Goal: Complete application form: Complete application form

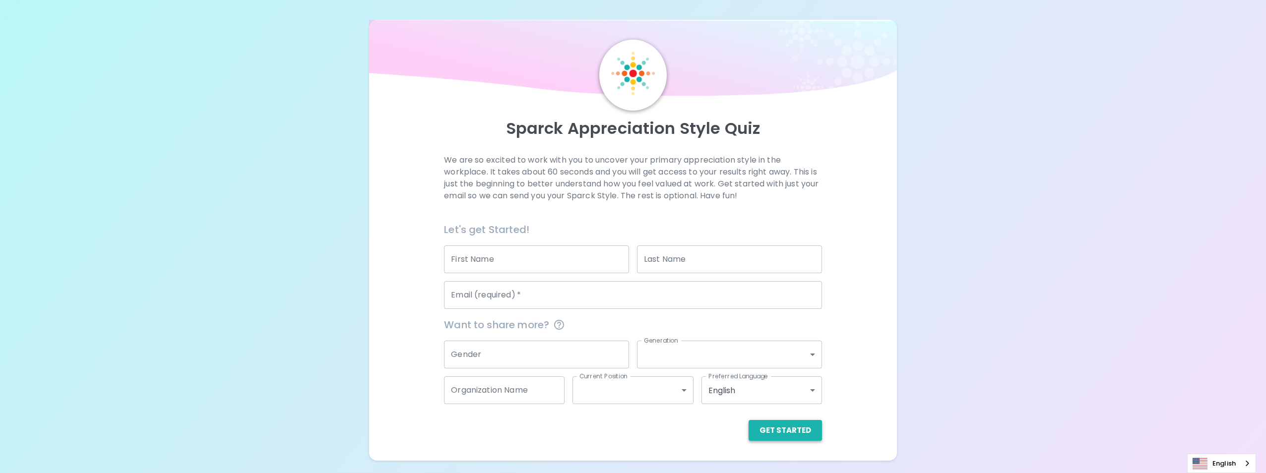
click at [784, 428] on button "Get Started" at bounding box center [784, 430] width 73 height 21
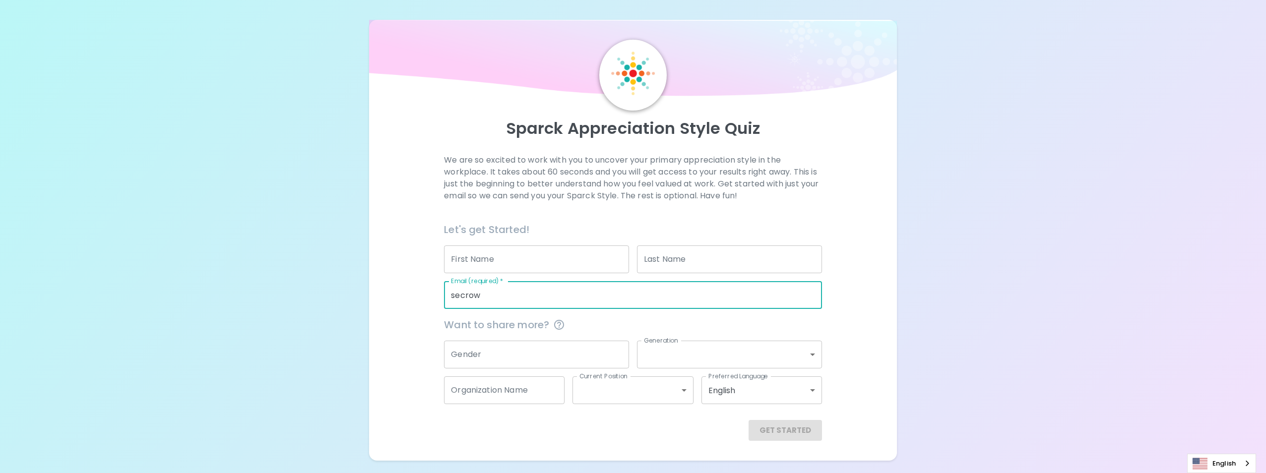
type input "[EMAIL_ADDRESS][DOMAIN_NAME]"
type input "[PERSON_NAME]"
click at [782, 426] on button "Get Started" at bounding box center [784, 430] width 73 height 21
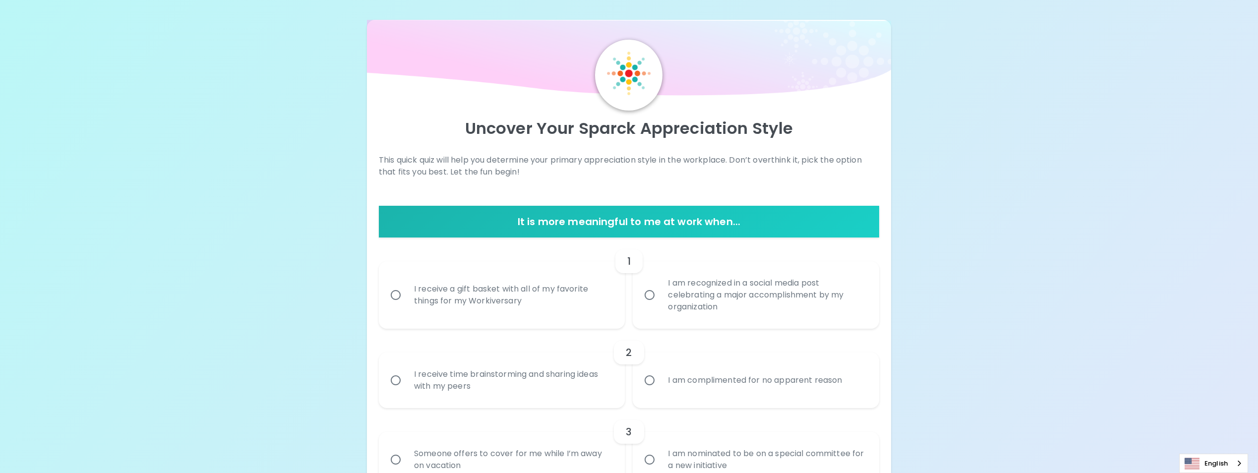
scroll to position [99, 0]
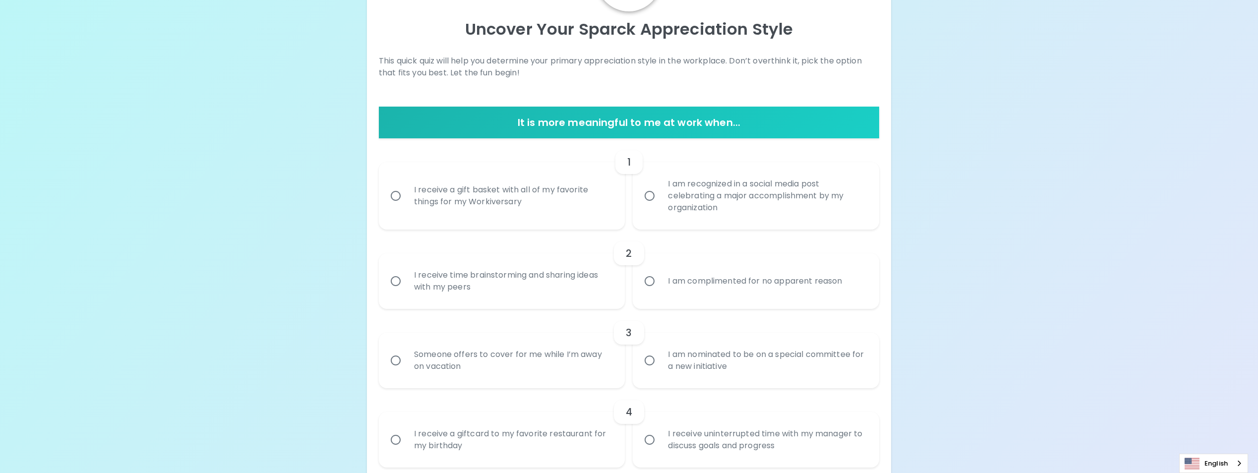
click at [499, 197] on div "I receive a gift basket with all of my favorite things for my Workiversary" at bounding box center [513, 196] width 214 height 48
click at [406, 197] on input "I receive a gift basket with all of my favorite things for my Workiversary" at bounding box center [395, 195] width 21 height 21
radio input "true"
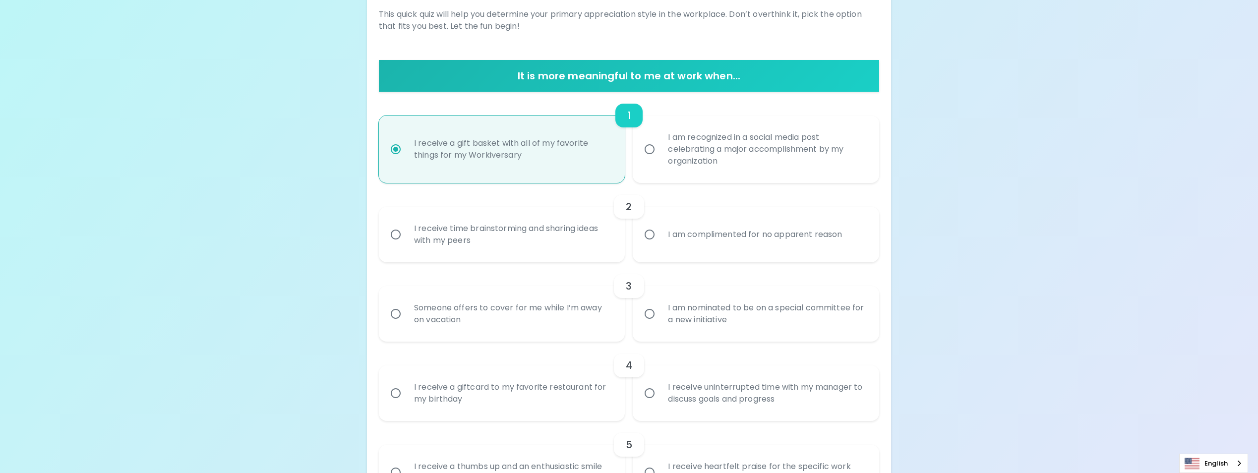
scroll to position [179, 0]
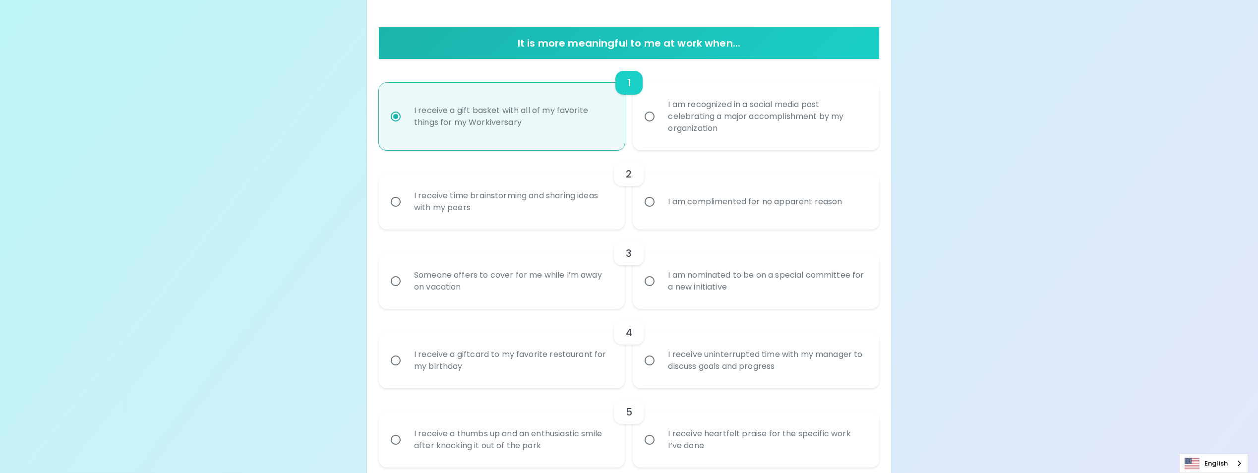
click at [688, 197] on div "I am complimented for no apparent reason" at bounding box center [755, 202] width 190 height 36
click at [660, 197] on input "I am complimented for no apparent reason" at bounding box center [649, 201] width 21 height 21
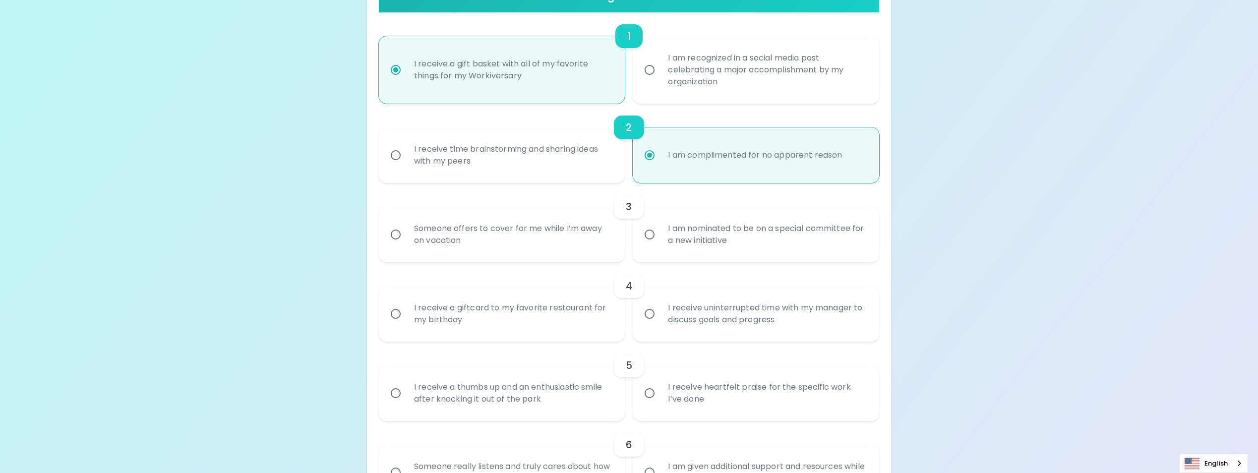
scroll to position [258, 0]
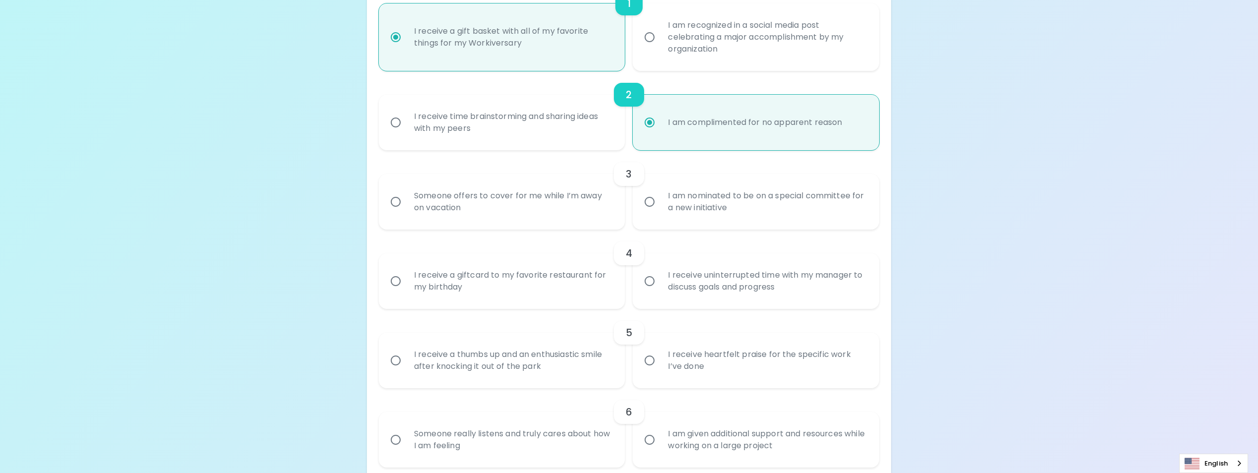
radio input "true"
click at [546, 201] on div "Someone offers to cover for me while I’m away on vacation" at bounding box center [513, 202] width 214 height 48
click at [406, 201] on input "Someone offers to cover for me while I’m away on vacation" at bounding box center [395, 201] width 21 height 21
radio input "false"
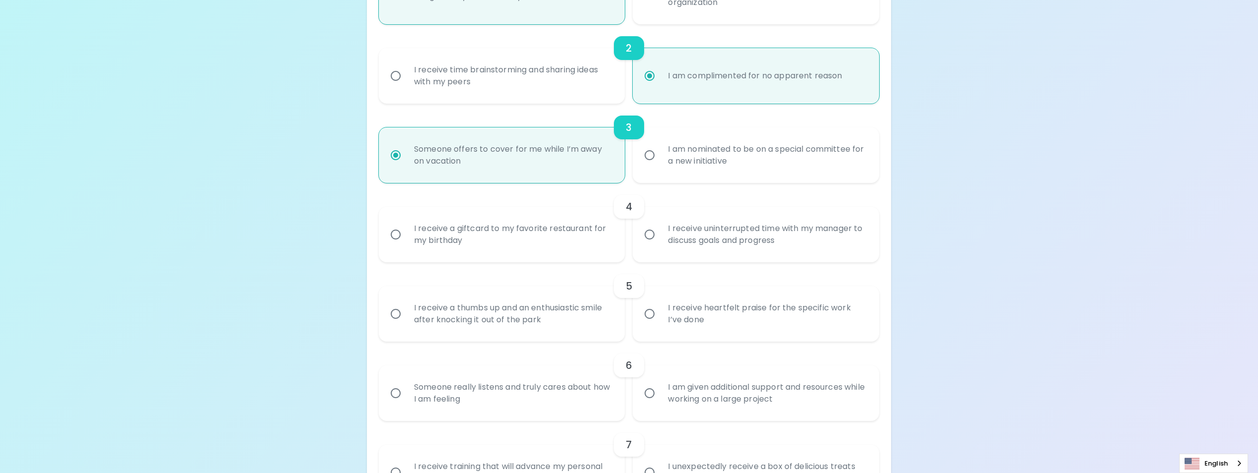
scroll to position [337, 0]
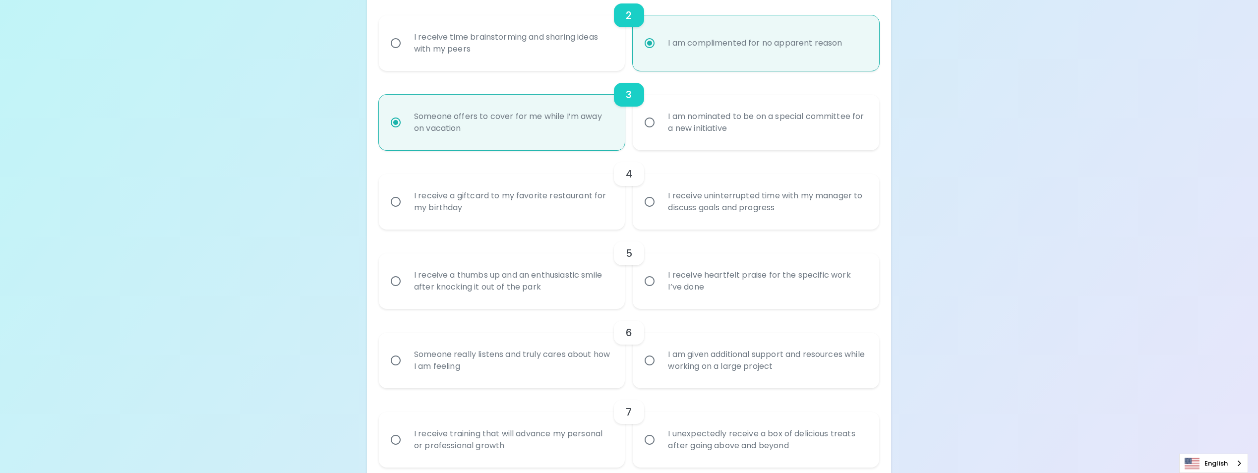
radio input "true"
click at [742, 202] on div "I receive uninterrupted time with my manager to discuss goals and progress" at bounding box center [767, 202] width 214 height 48
click at [660, 202] on input "I receive uninterrupted time with my manager to discuss goals and progress" at bounding box center [649, 201] width 21 height 21
radio input "false"
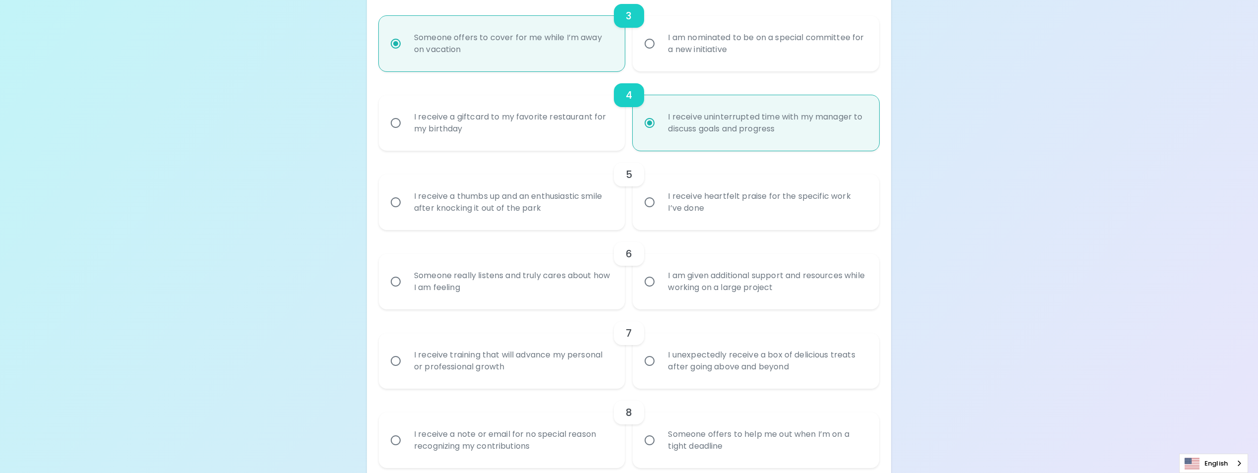
scroll to position [417, 0]
radio input "true"
click at [707, 204] on div "I receive heartfelt praise for the specific work I’ve done" at bounding box center [767, 202] width 214 height 48
click at [660, 204] on input "I receive heartfelt praise for the specific work I’ve done" at bounding box center [649, 201] width 21 height 21
radio input "false"
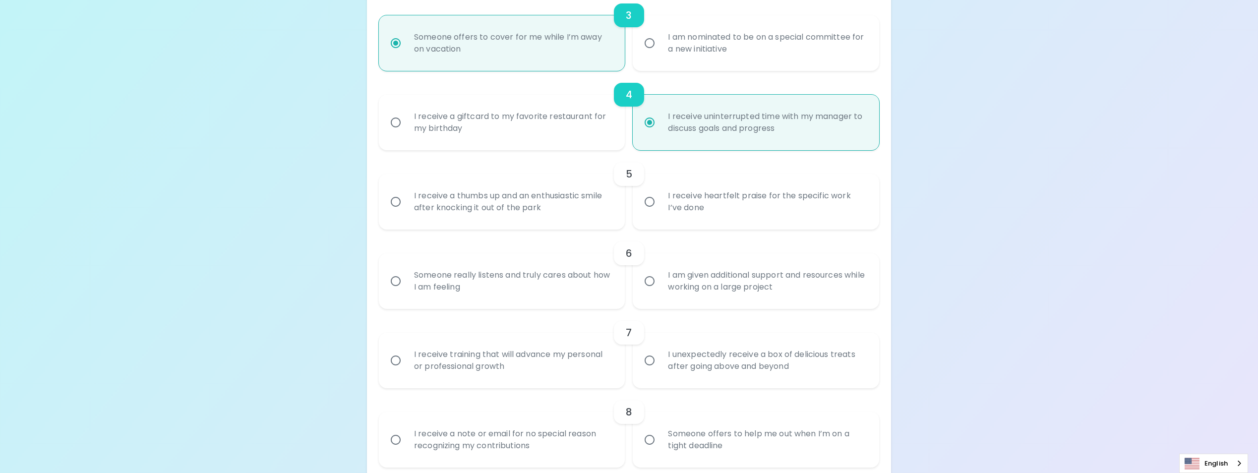
radio input "false"
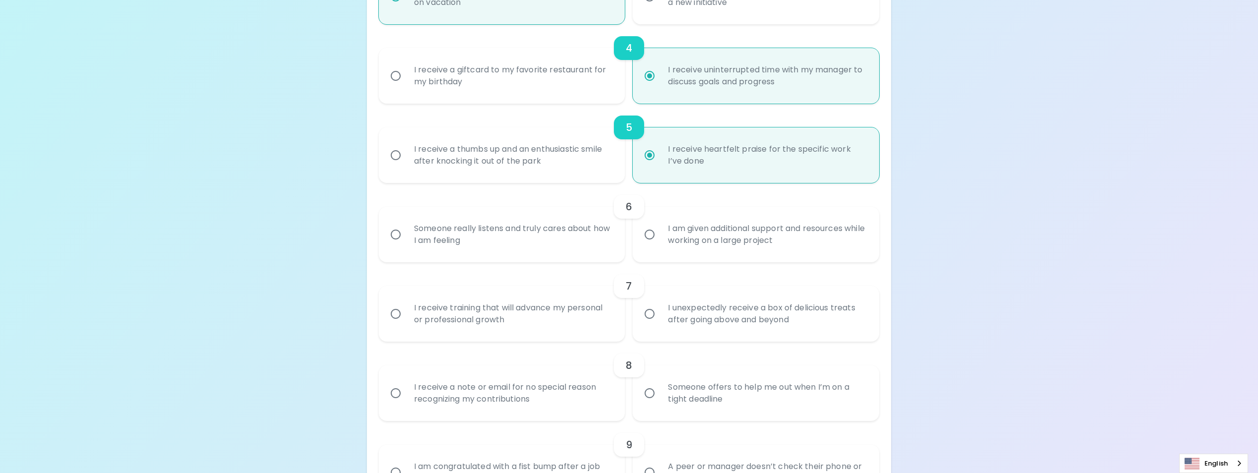
scroll to position [496, 0]
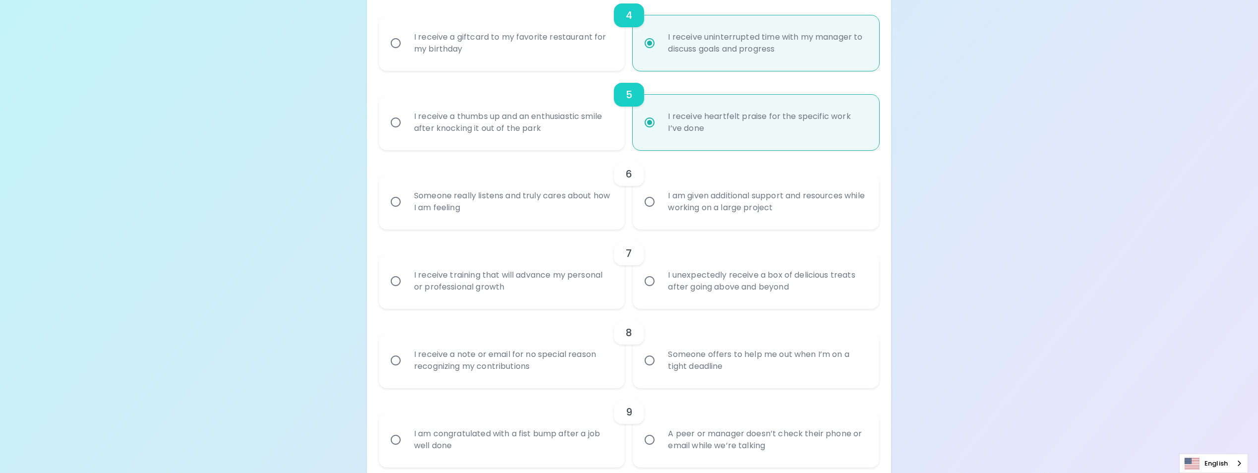
radio input "true"
click at [699, 197] on div "I am given additional support and resources while working on a large project" at bounding box center [767, 202] width 214 height 48
click at [660, 197] on input "I am given additional support and resources while working on a large project" at bounding box center [649, 201] width 21 height 21
radio input "false"
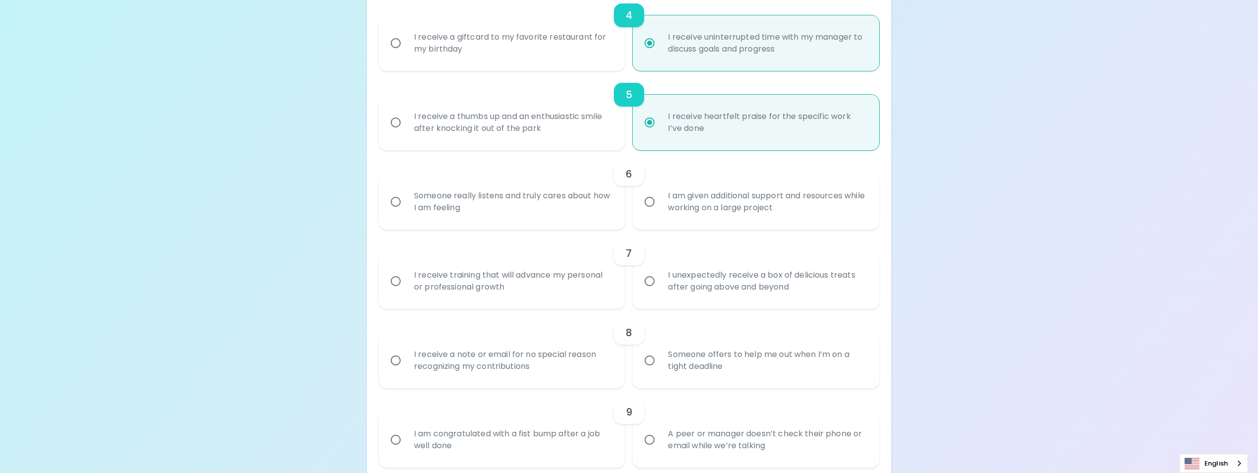
radio input "false"
radio input "true"
click at [682, 204] on div "I unexpectedly receive a box of delicious treats after going above and beyond" at bounding box center [767, 202] width 214 height 48
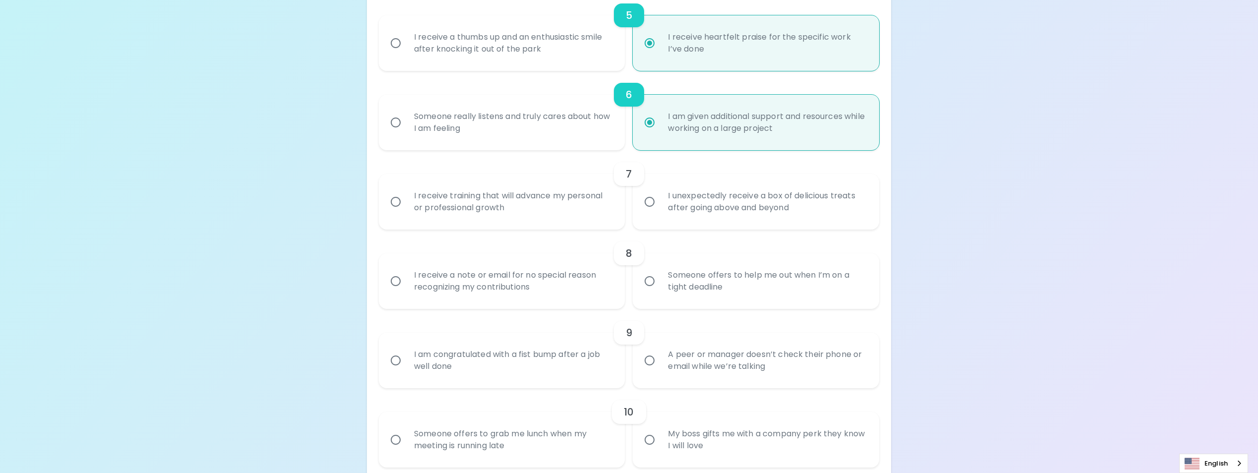
click at [660, 204] on input "I unexpectedly receive a box of delicious treats after going above and beyond" at bounding box center [649, 201] width 21 height 21
radio input "false"
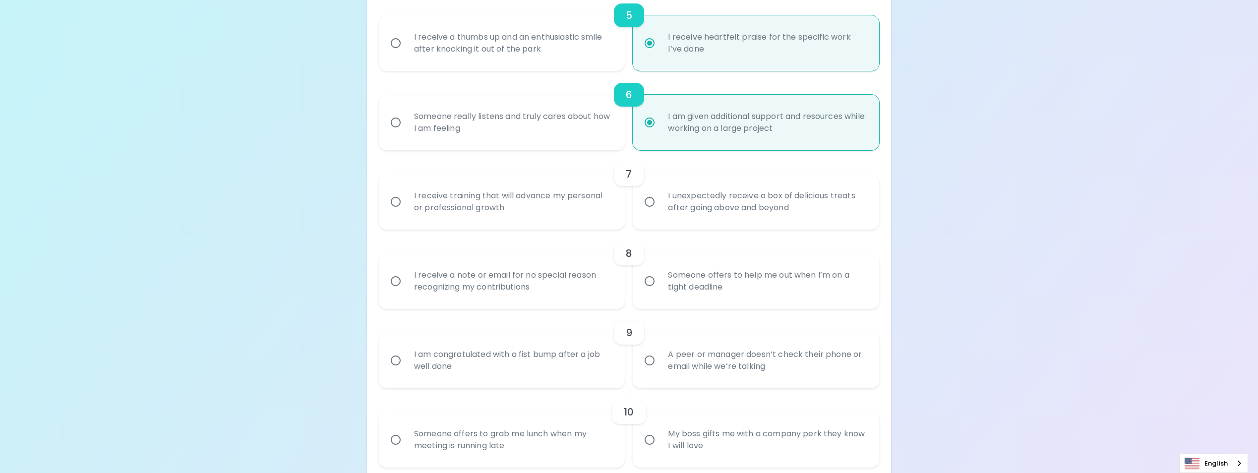
radio input "false"
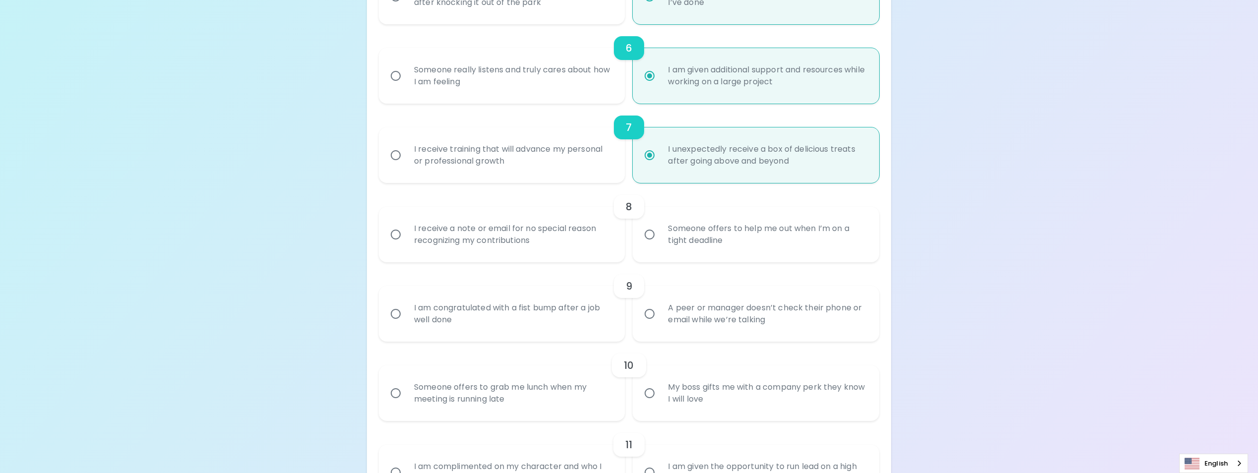
scroll to position [655, 0]
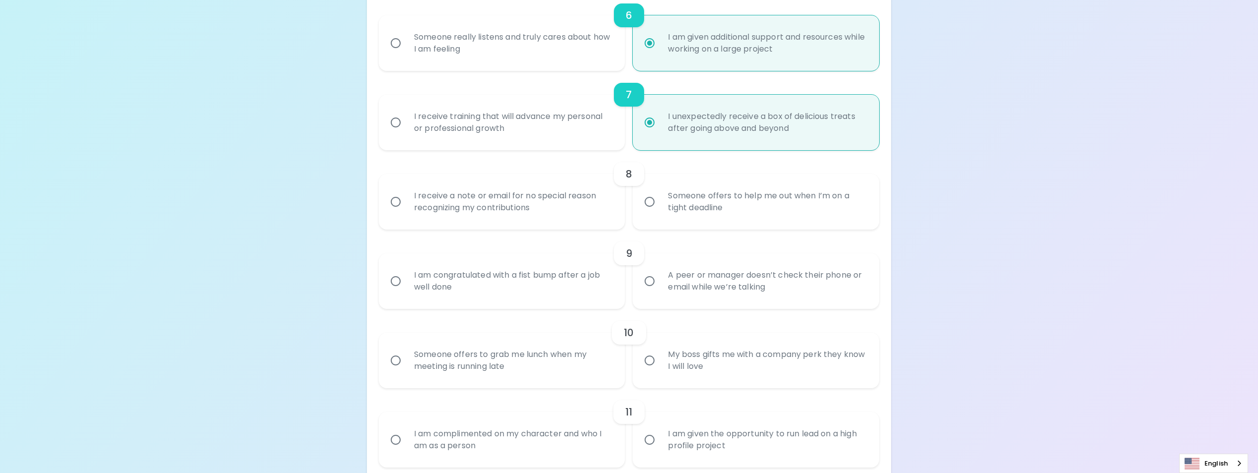
radio input "true"
click at [499, 183] on div "8" at bounding box center [629, 174] width 500 height 24
click at [500, 216] on div "I receive a note or email for no special reason recognizing my contributions" at bounding box center [513, 202] width 214 height 48
click at [406, 212] on input "I receive a note or email for no special reason recognizing my contributions" at bounding box center [395, 201] width 21 height 21
radio input "false"
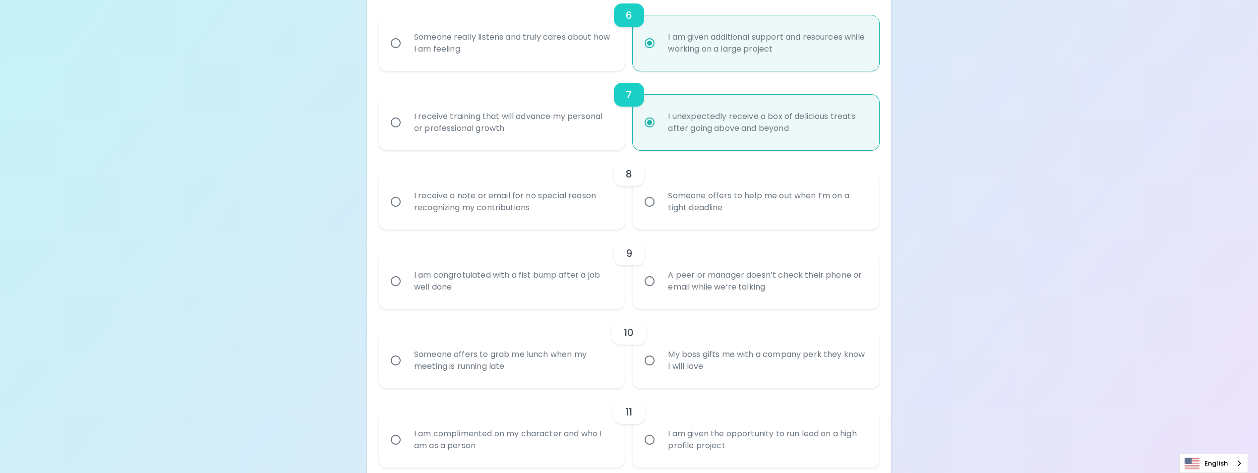
radio input "false"
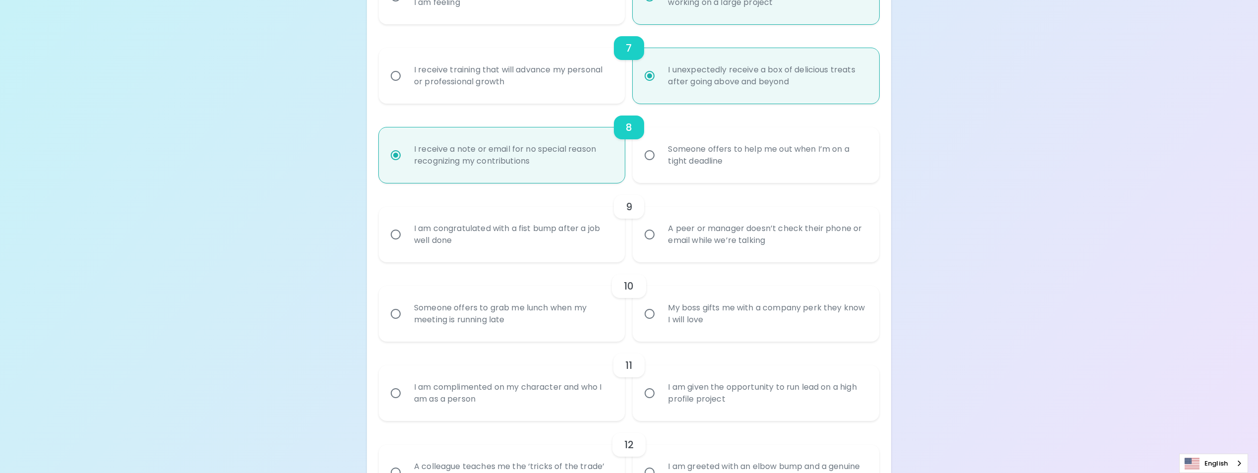
scroll to position [734, 0]
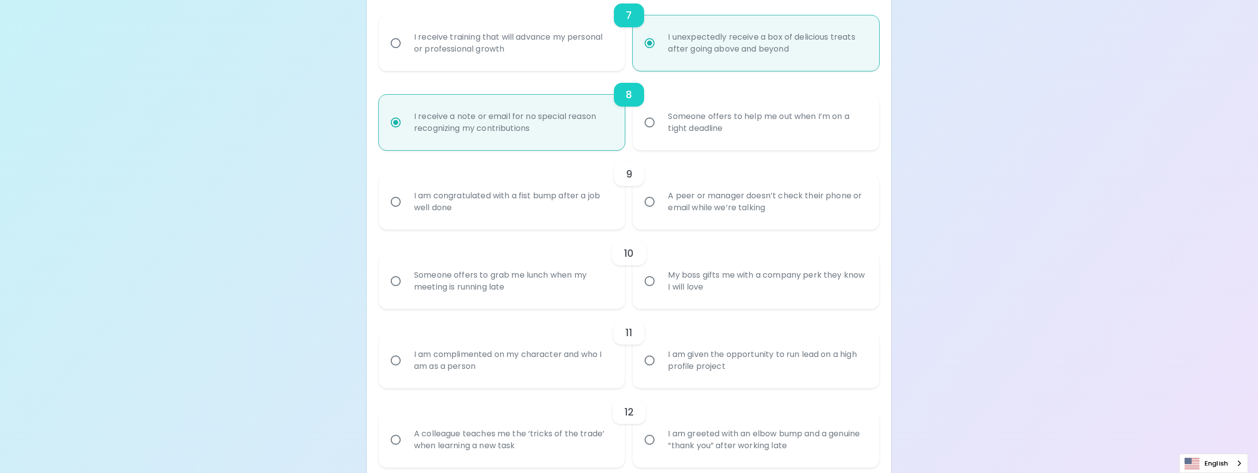
radio input "true"
click at [688, 194] on div "A peer or manager doesn’t check their phone or email while we’re talking" at bounding box center [767, 202] width 214 height 48
click at [660, 194] on input "A peer or manager doesn’t check their phone or email while we’re talking" at bounding box center [649, 201] width 21 height 21
radio input "false"
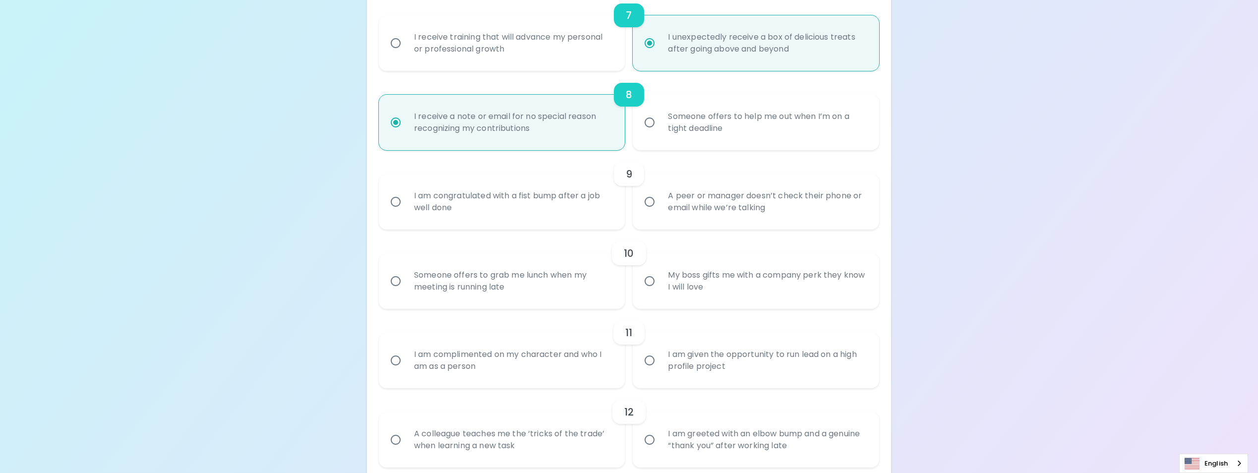
radio input "false"
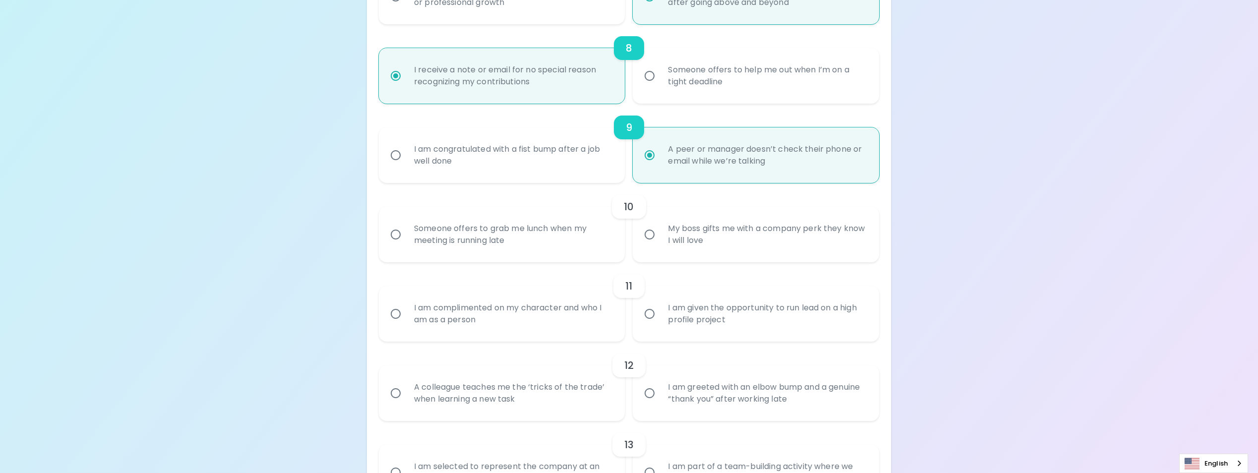
scroll to position [813, 0]
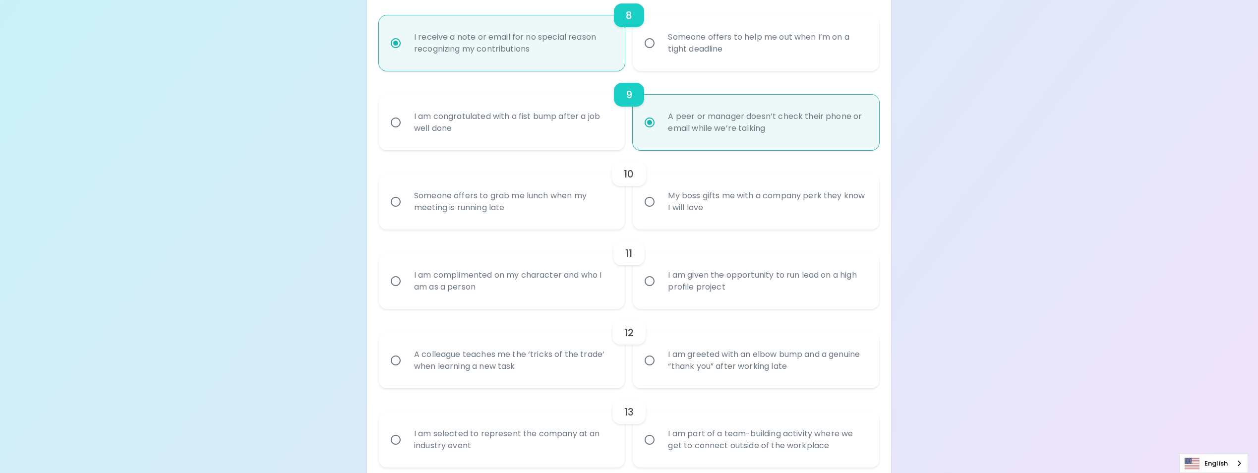
radio input "true"
click at [557, 205] on div "Someone offers to grab me lunch when my meeting is running late" at bounding box center [513, 202] width 214 height 48
click at [406, 205] on input "Someone offers to grab me lunch when my meeting is running late" at bounding box center [395, 201] width 21 height 21
radio input "false"
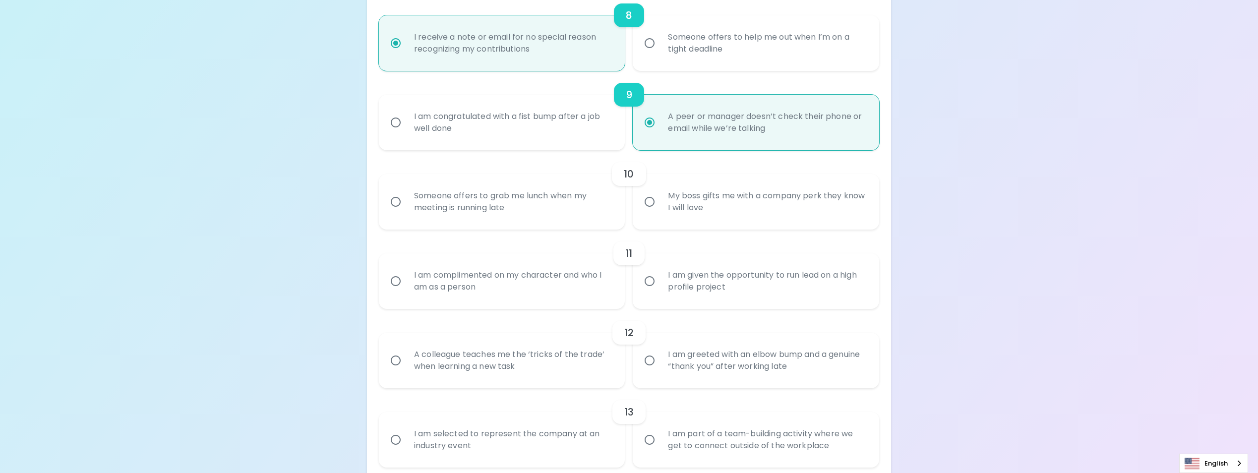
radio input "false"
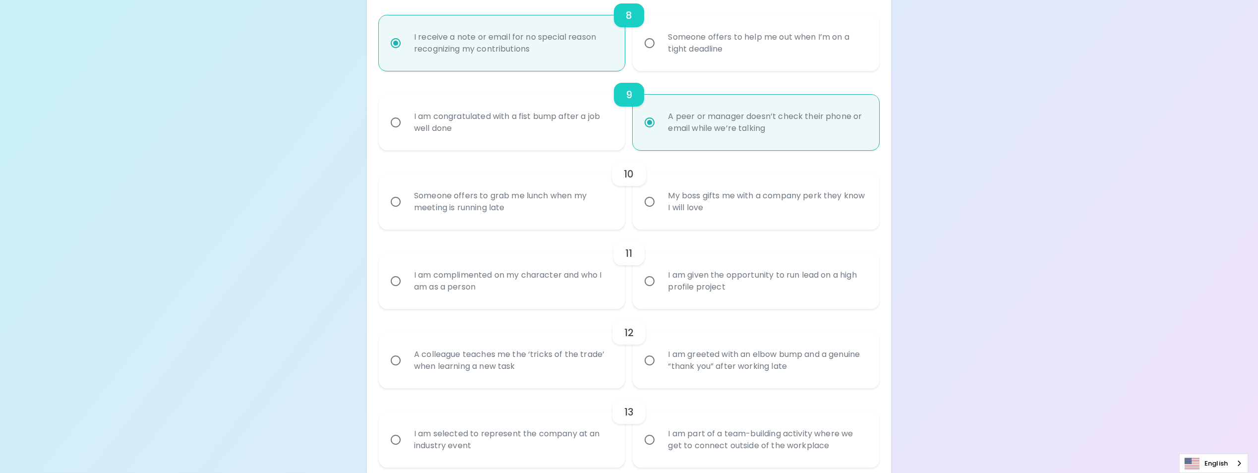
radio input "false"
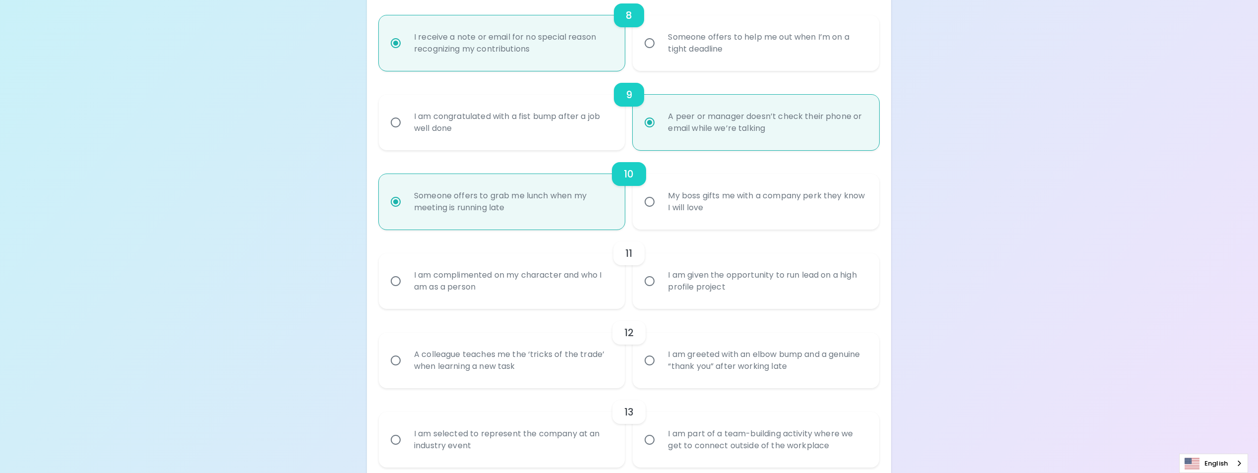
scroll to position [893, 0]
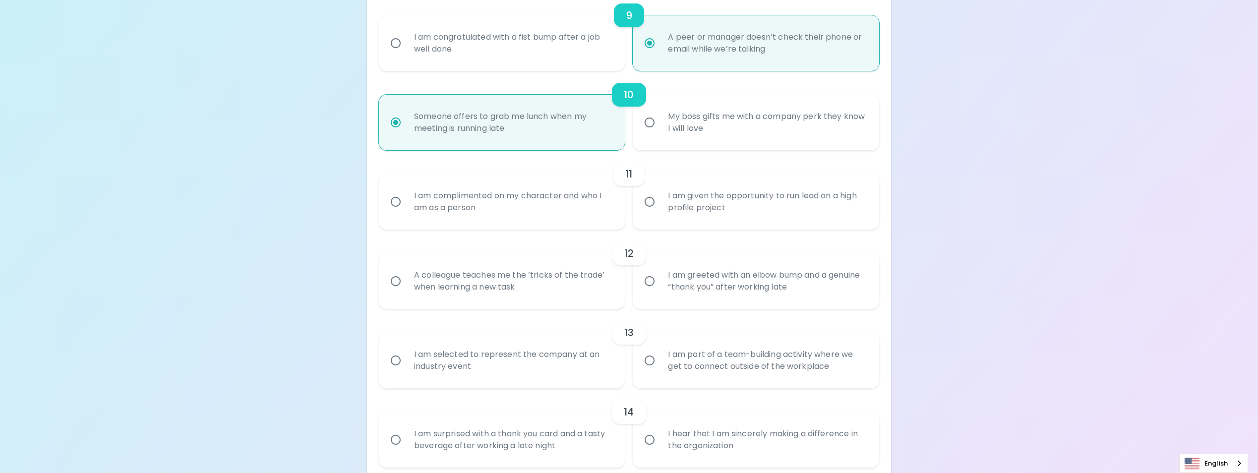
radio input "true"
click at [710, 116] on div "My boss gifts me with a company perk they know I will love" at bounding box center [767, 123] width 214 height 48
click at [660, 116] on input "My boss gifts me with a company perk they know I will love" at bounding box center [649, 122] width 21 height 21
radio input "false"
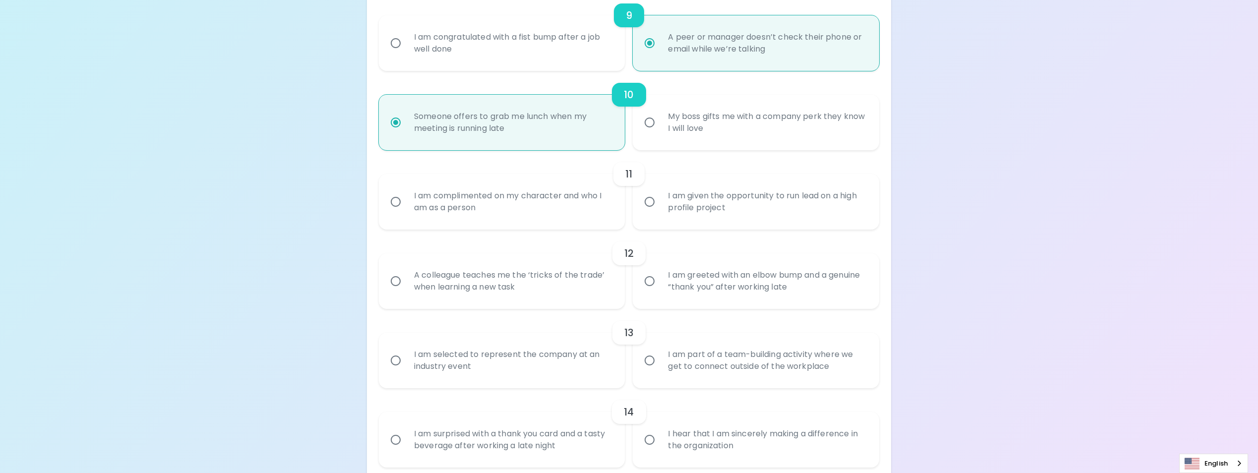
radio input "false"
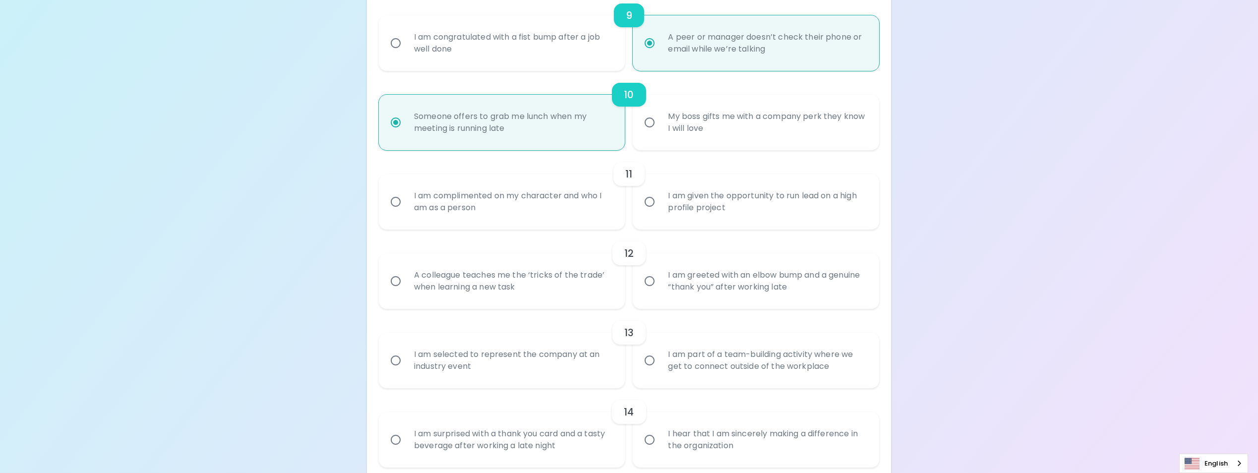
radio input "false"
radio input "true"
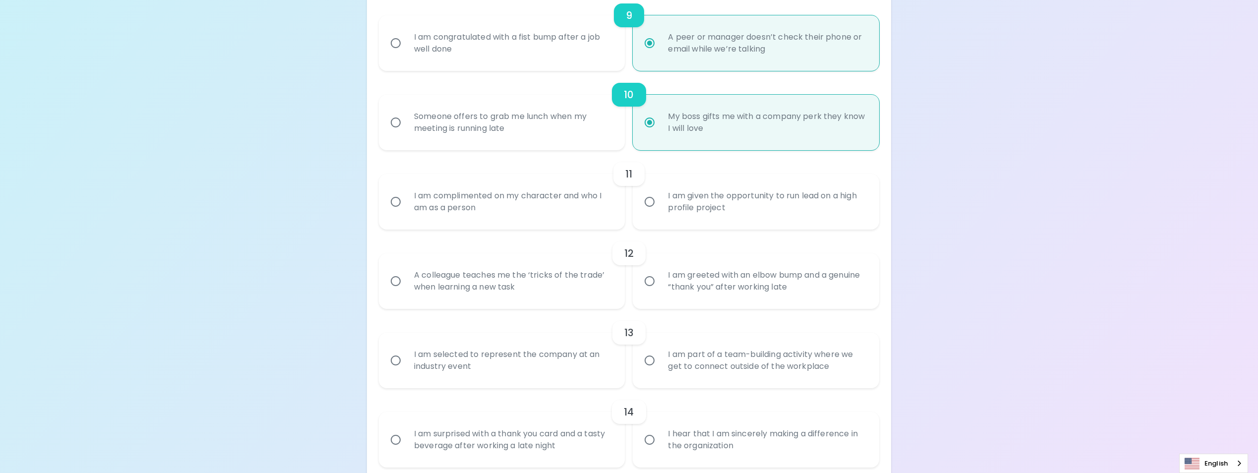
radio input "true"
click at [492, 196] on div "I am complimented on my character and who I am as a person" at bounding box center [513, 202] width 214 height 48
click at [406, 196] on input "I am complimented on my character and who I am as a person" at bounding box center [395, 201] width 21 height 21
radio input "false"
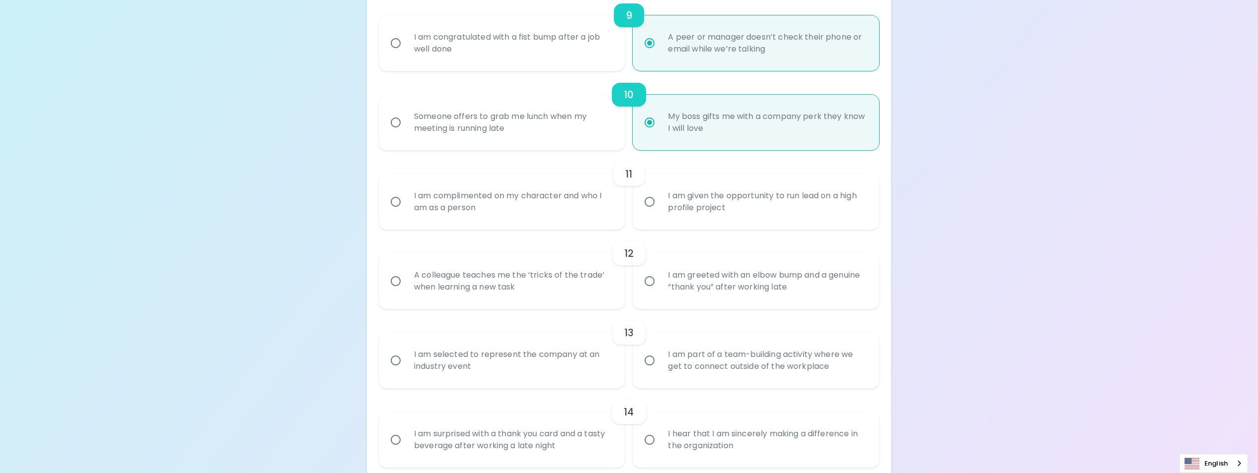
radio input "false"
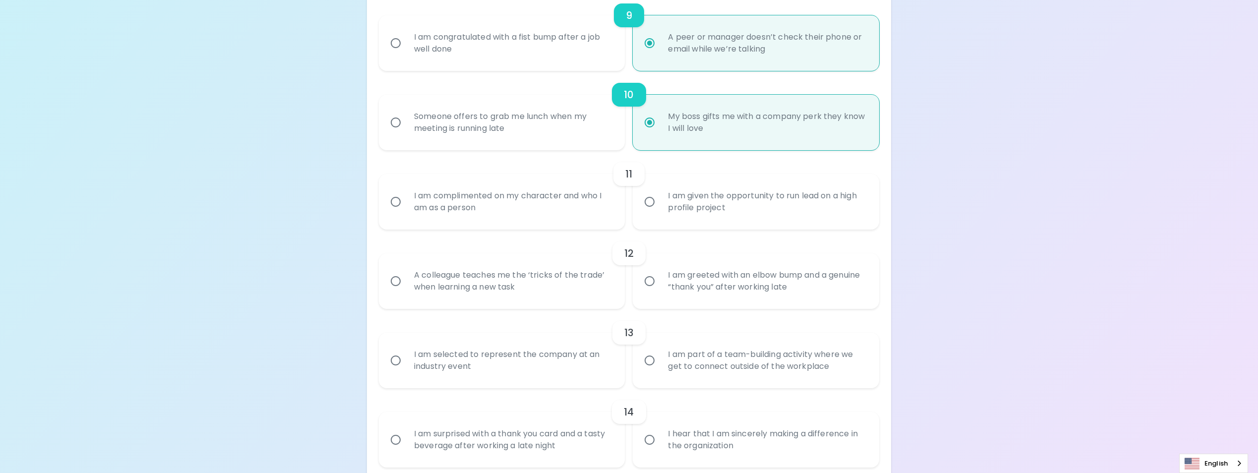
radio input "false"
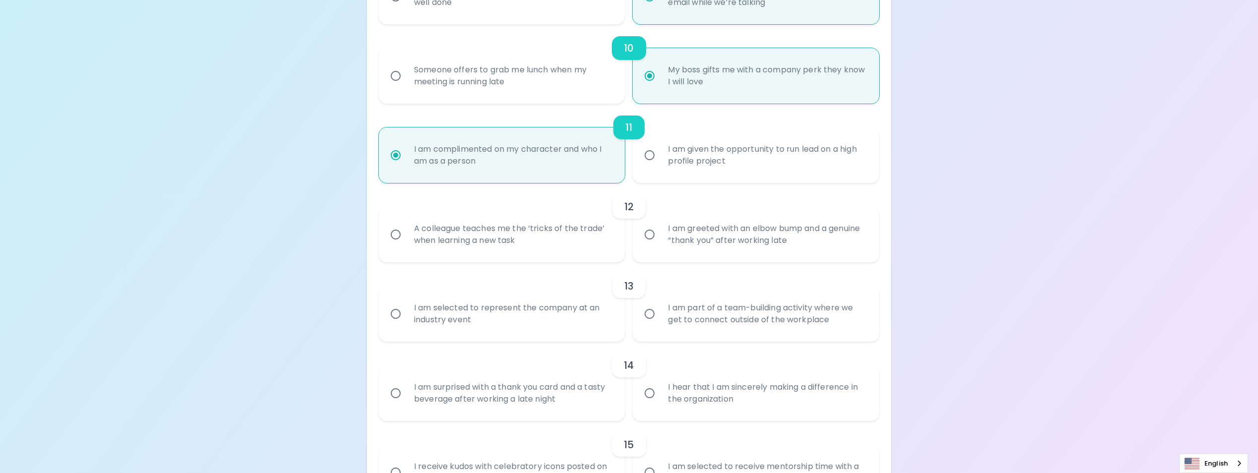
scroll to position [972, 0]
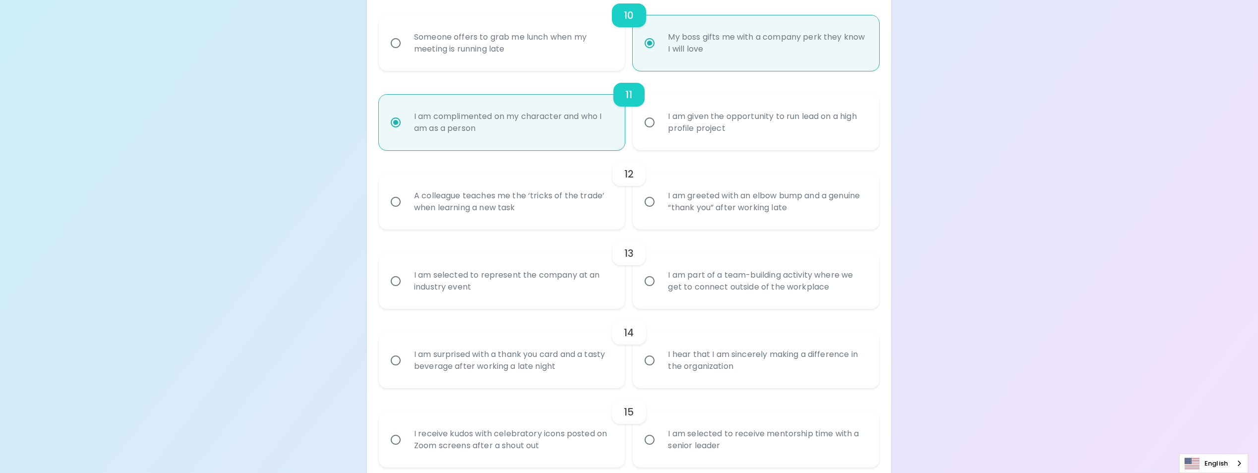
radio input "true"
click at [513, 199] on div "A colleague teaches me the ‘tricks of the trade’ when learning a new task" at bounding box center [513, 202] width 214 height 48
click at [406, 199] on input "A colleague teaches me the ‘tricks of the trade’ when learning a new task" at bounding box center [395, 201] width 21 height 21
radio input "false"
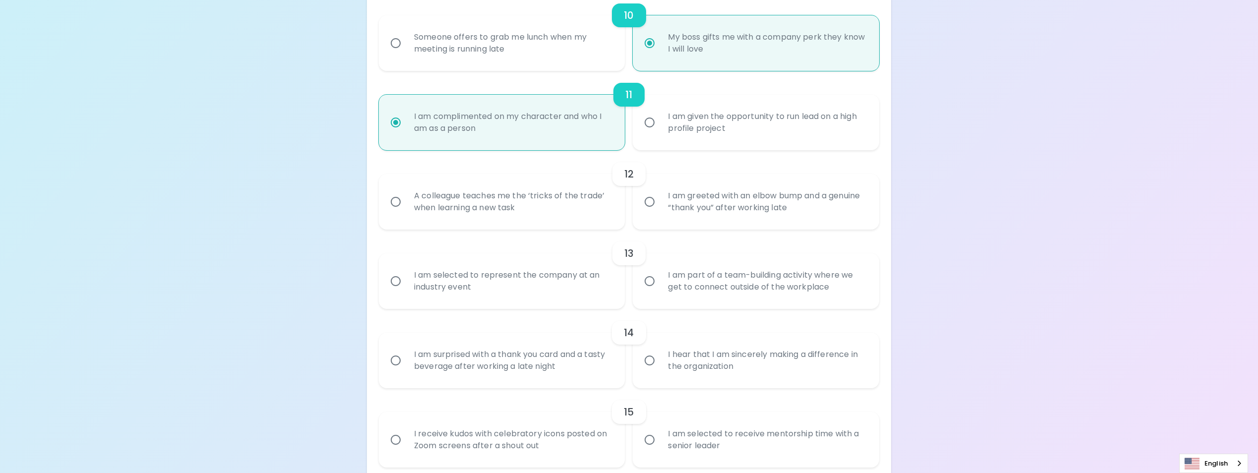
radio input "false"
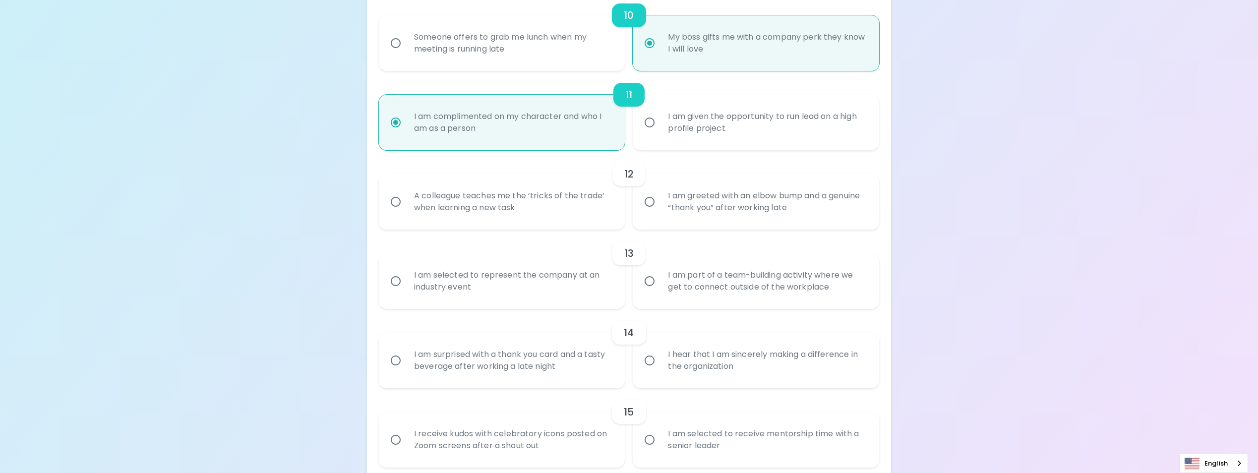
radio input "false"
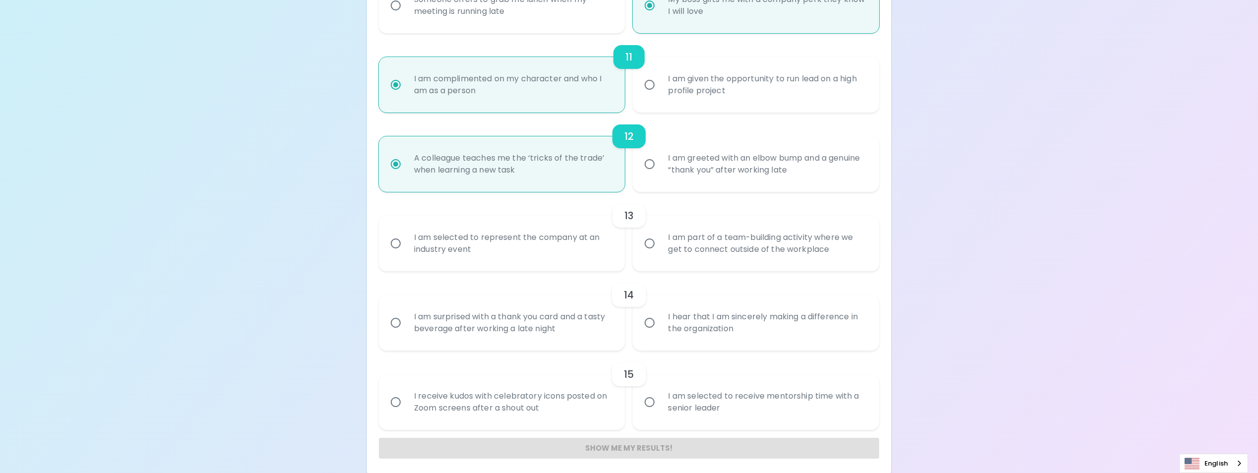
scroll to position [1015, 0]
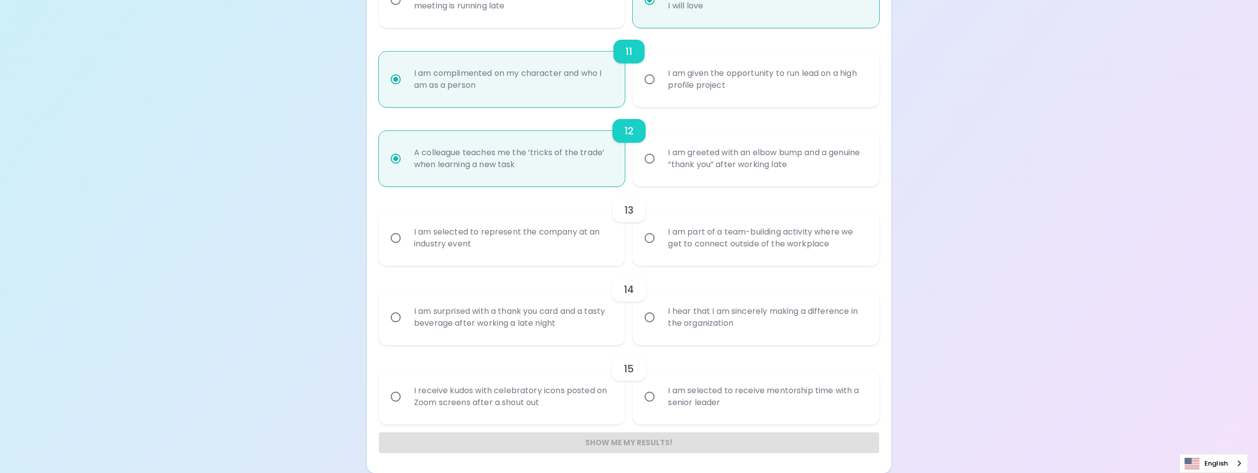
radio input "true"
click at [507, 233] on div "I am selected to represent the company at an industry event" at bounding box center [513, 238] width 214 height 48
click at [406, 233] on input "I am selected to represent the company at an industry event" at bounding box center [395, 238] width 21 height 21
radio input "false"
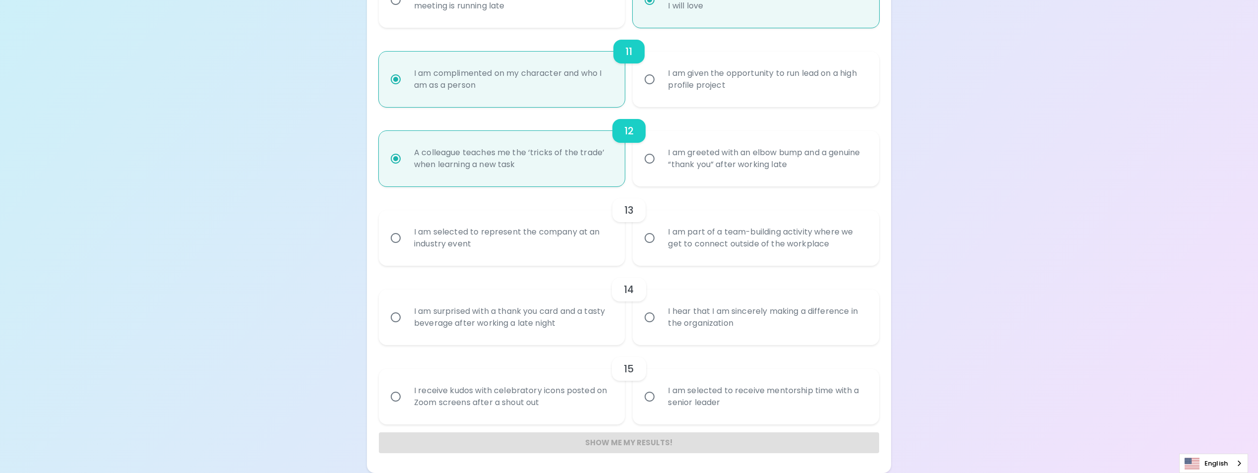
radio input "false"
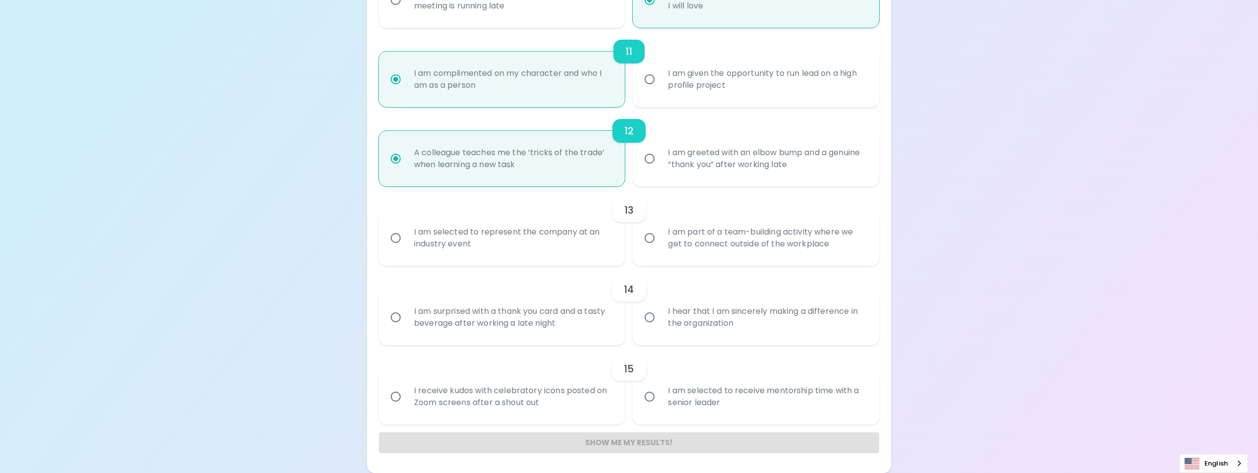
radio input "false"
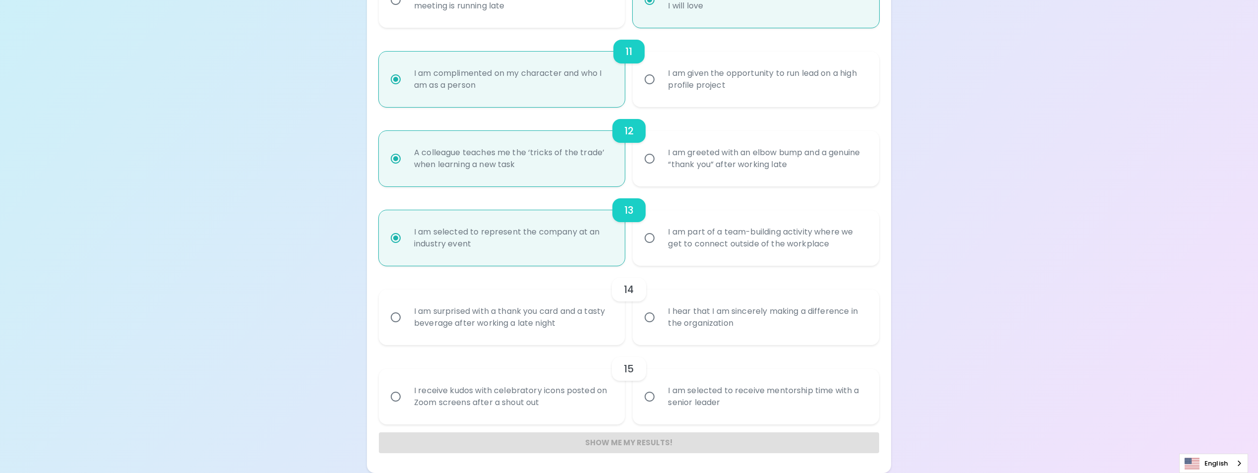
radio input "true"
click at [512, 323] on div "I am surprised with a thank you card and a tasty beverage after working a late …" at bounding box center [513, 318] width 214 height 48
click at [406, 323] on input "I am surprised with a thank you card and a tasty beverage after working a late …" at bounding box center [395, 317] width 21 height 21
radio input "false"
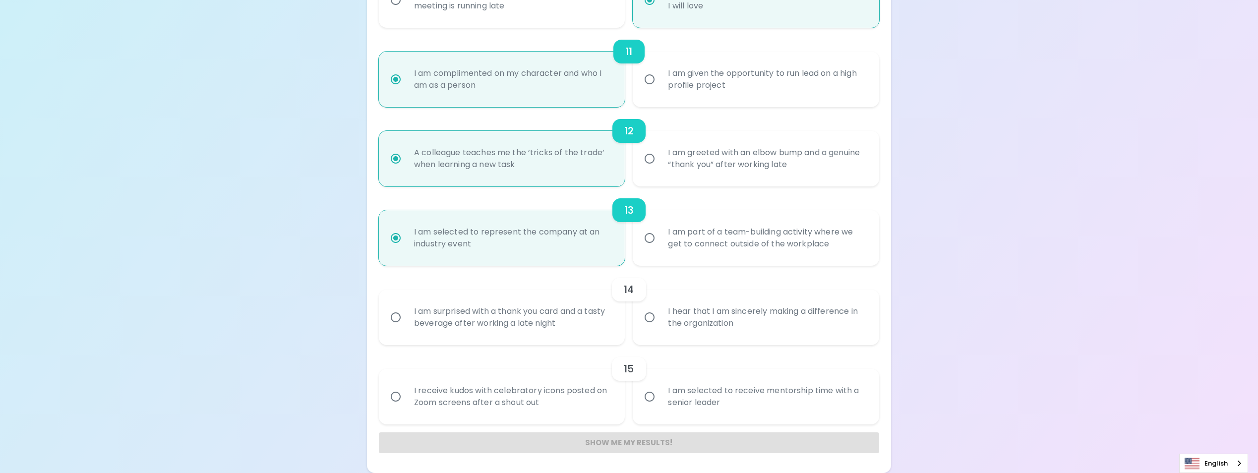
radio input "false"
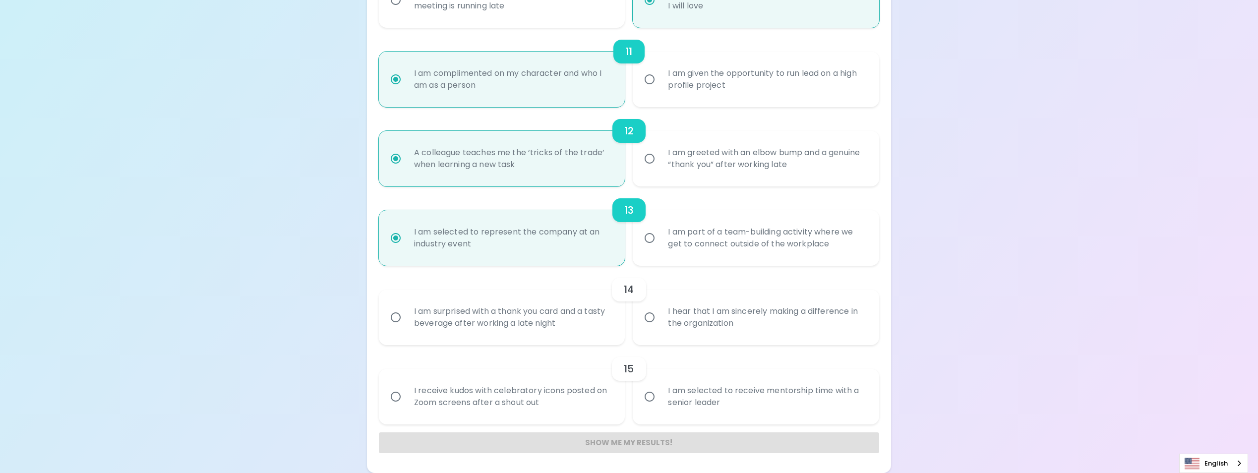
radio input "false"
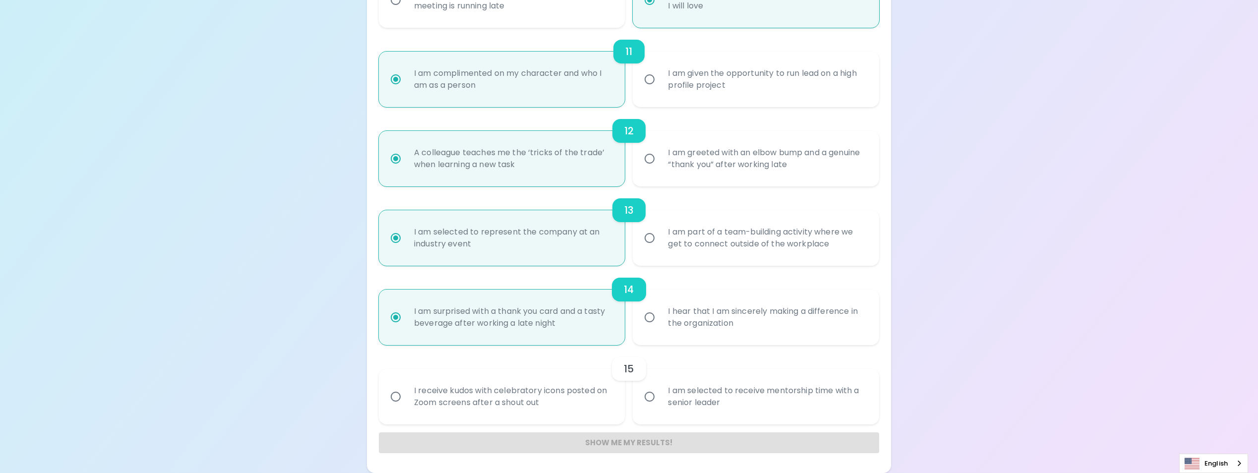
radio input "true"
click at [749, 392] on div "I am selected to receive mentorship time with a senior leader" at bounding box center [767, 397] width 214 height 48
click at [660, 392] on input "I am selected to receive mentorship time with a senior leader" at bounding box center [649, 396] width 21 height 21
radio input "false"
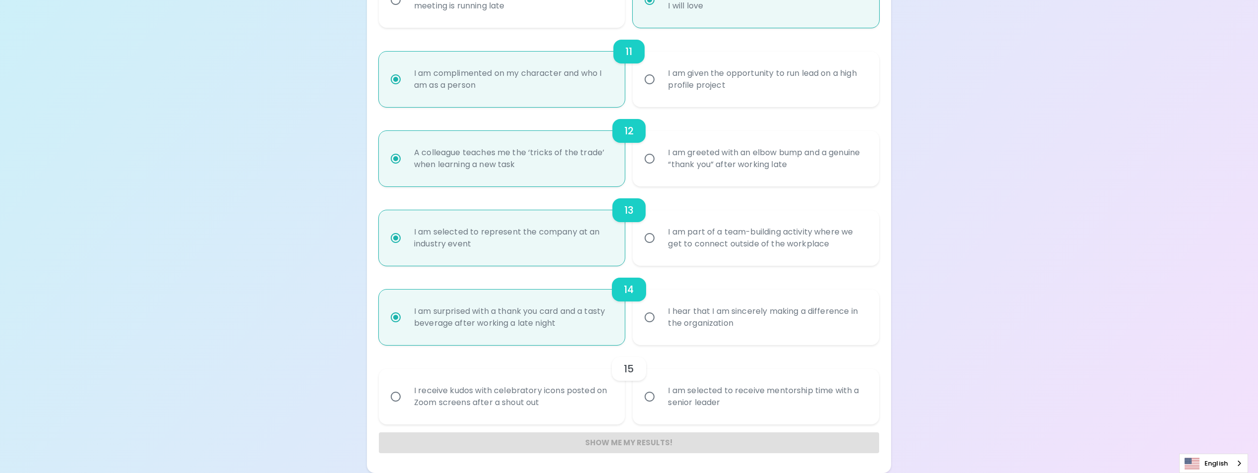
radio input "false"
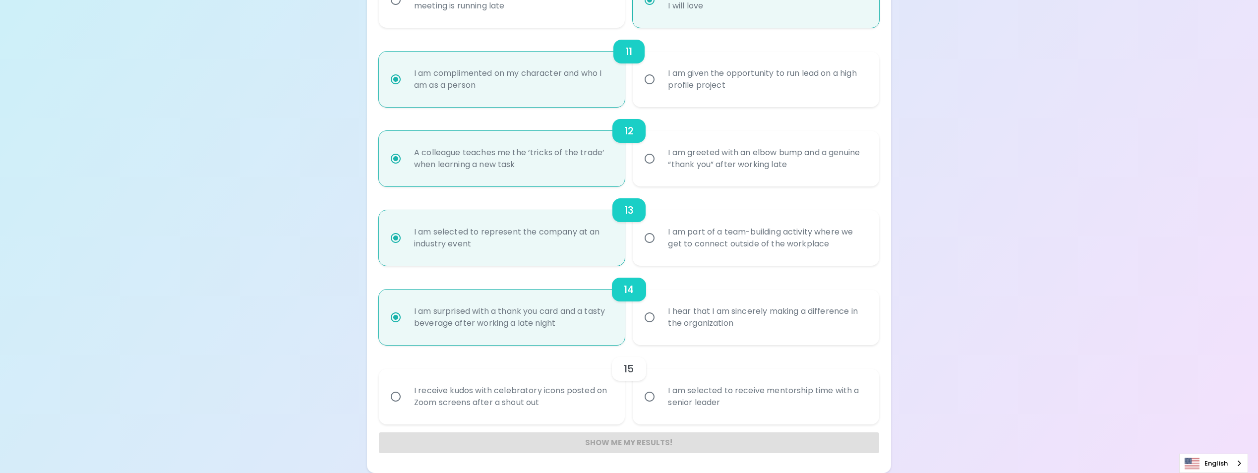
radio input "false"
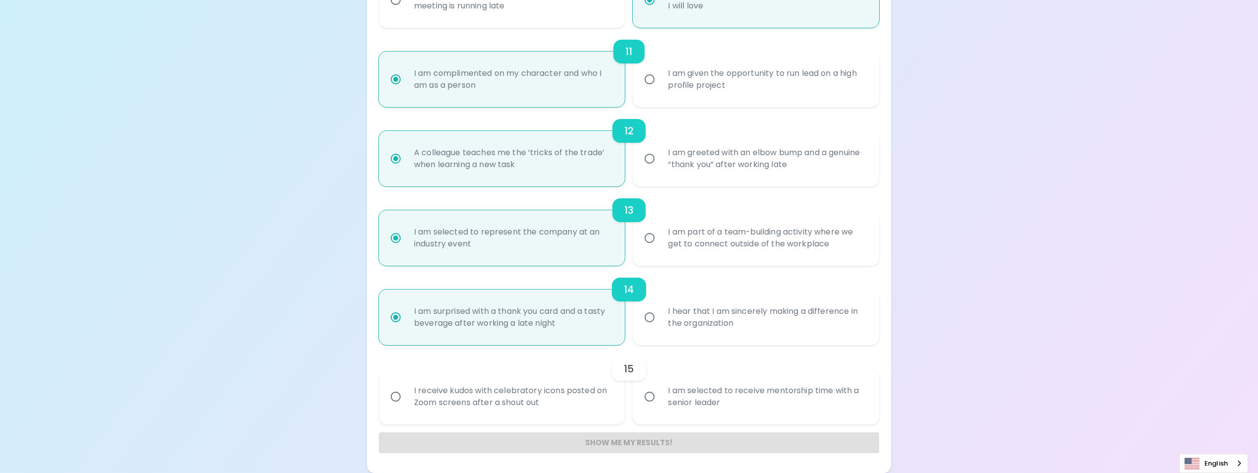
radio input "false"
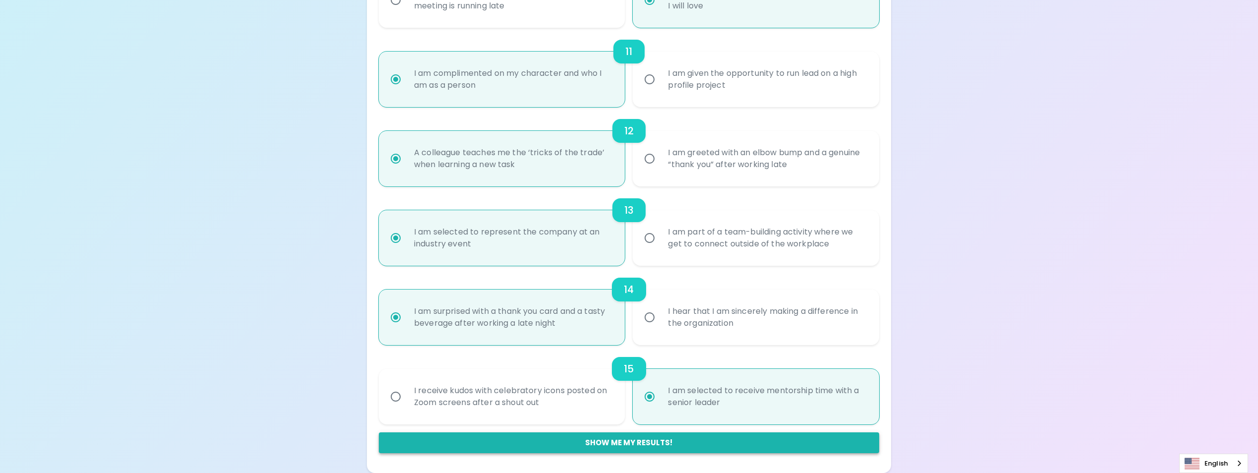
radio input "true"
click at [669, 446] on button "Show me my results!" at bounding box center [629, 442] width 500 height 21
radio input "false"
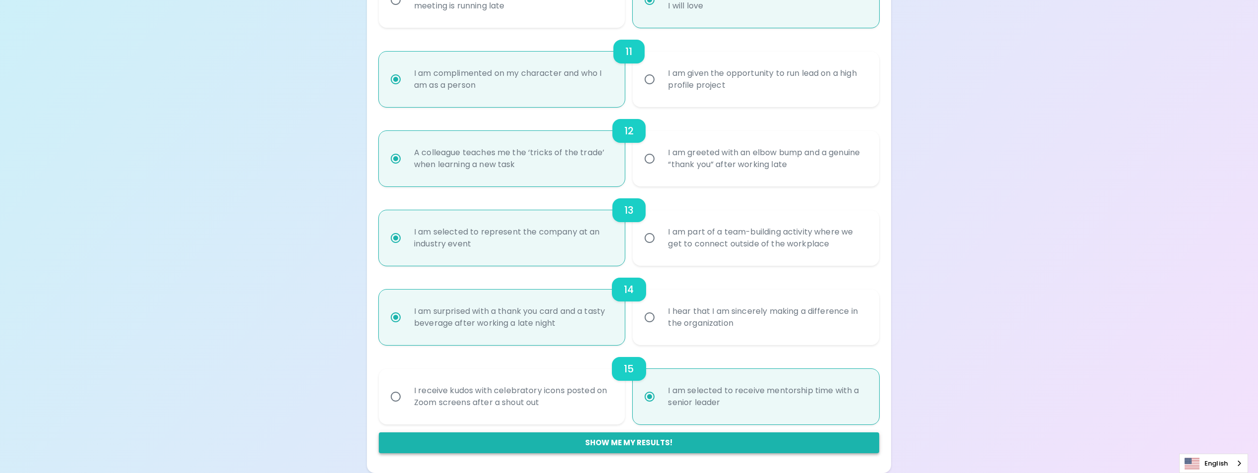
radio input "false"
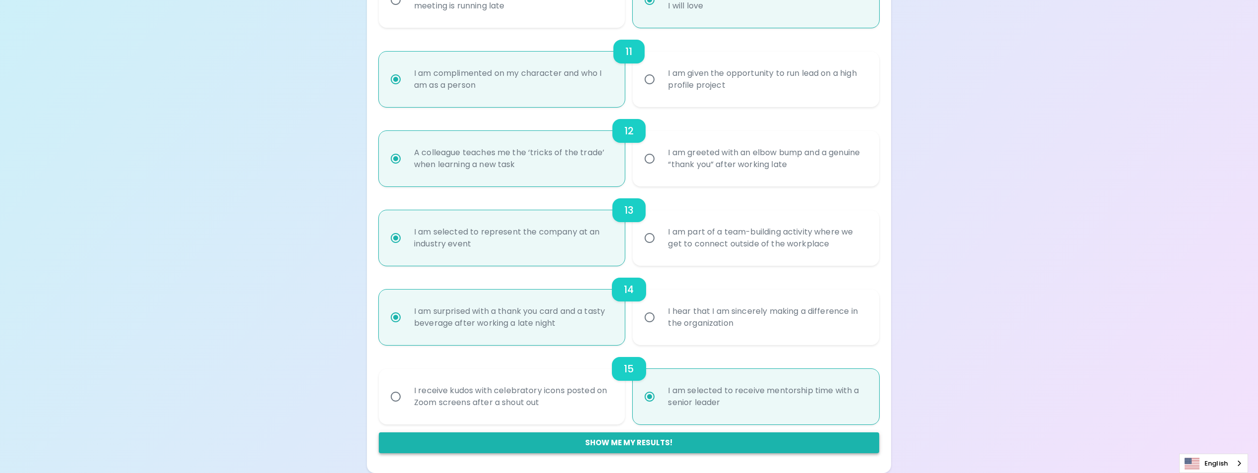
radio input "false"
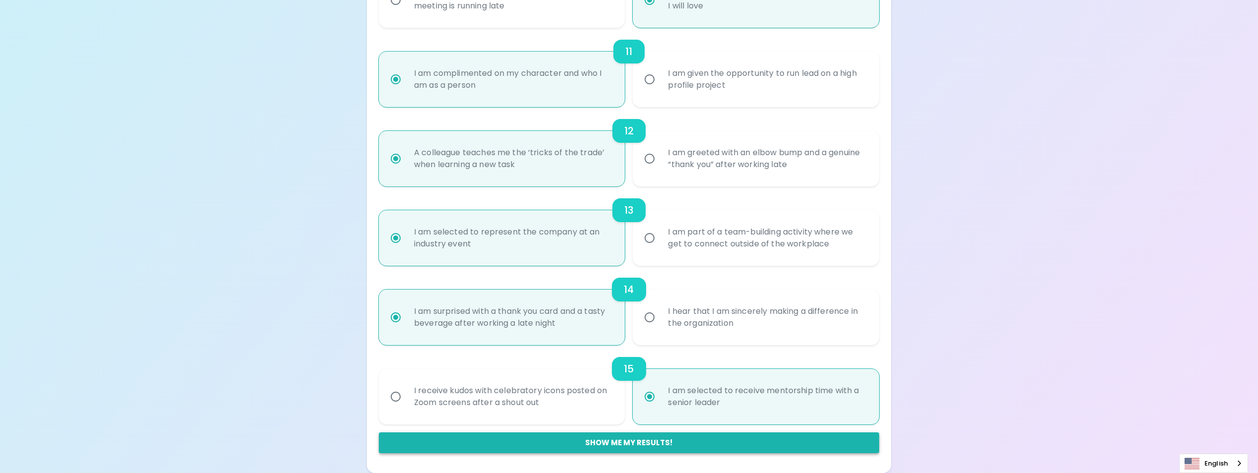
radio input "false"
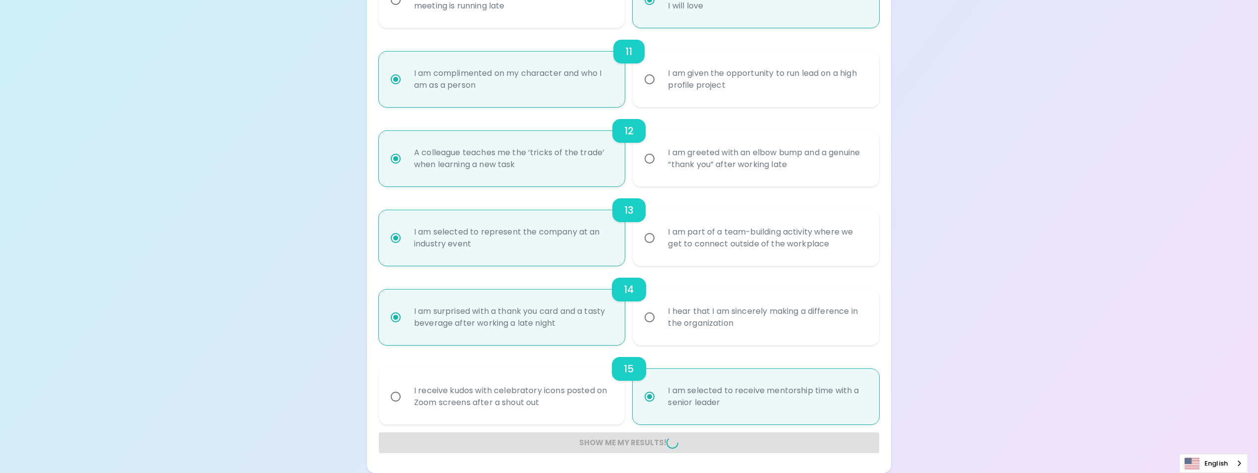
radio input "false"
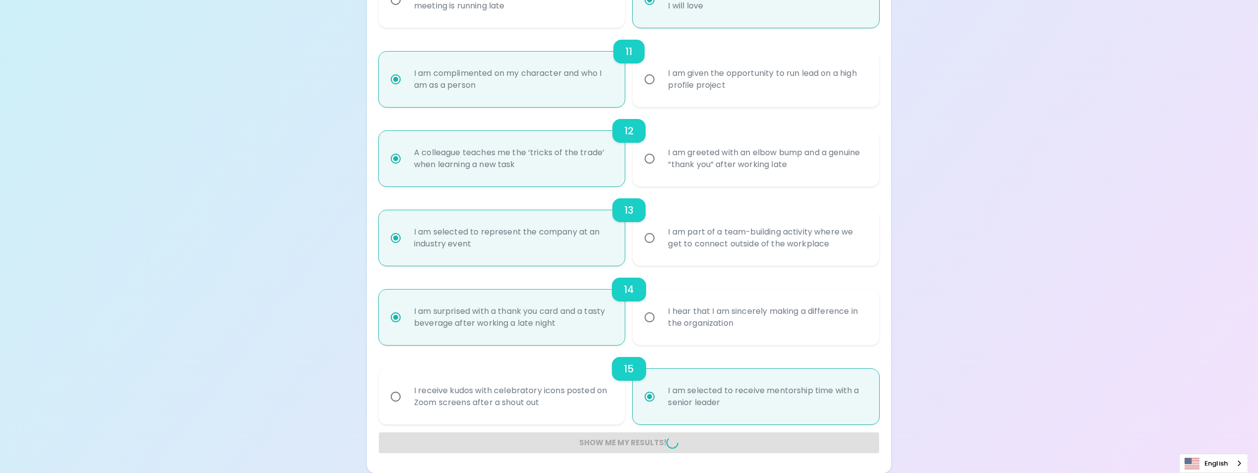
radio input "false"
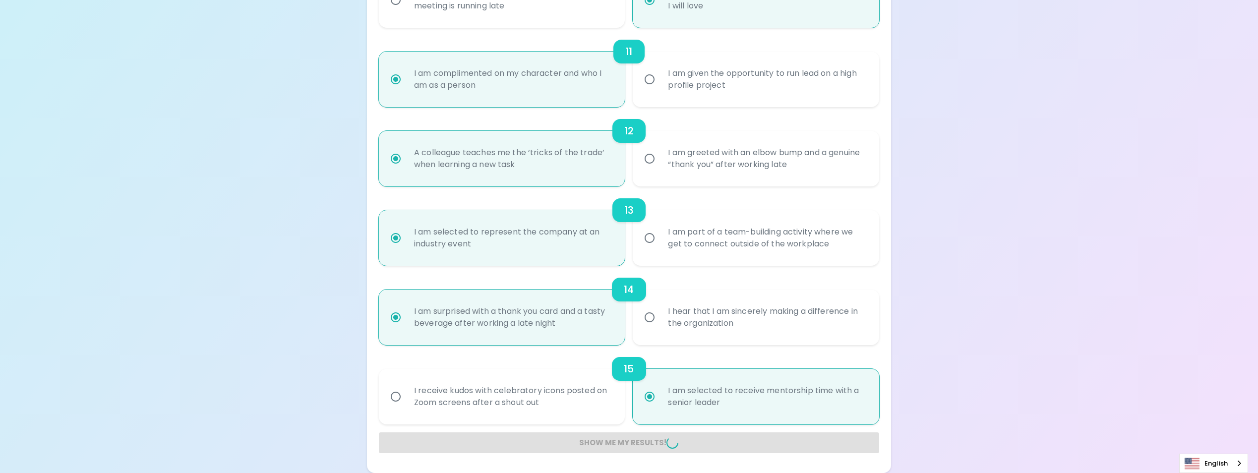
radio input "false"
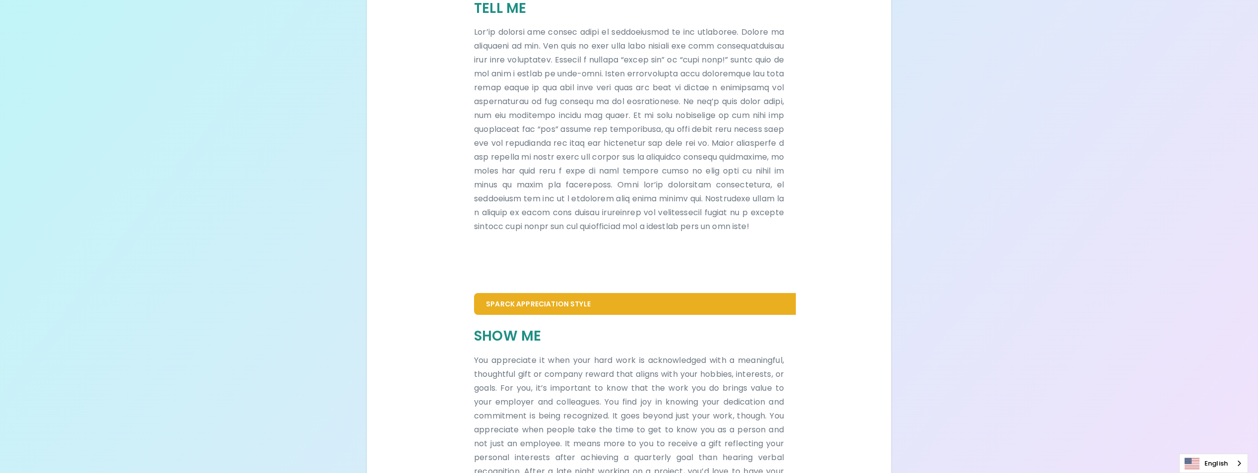
scroll to position [248, 0]
